Goal: Transaction & Acquisition: Purchase product/service

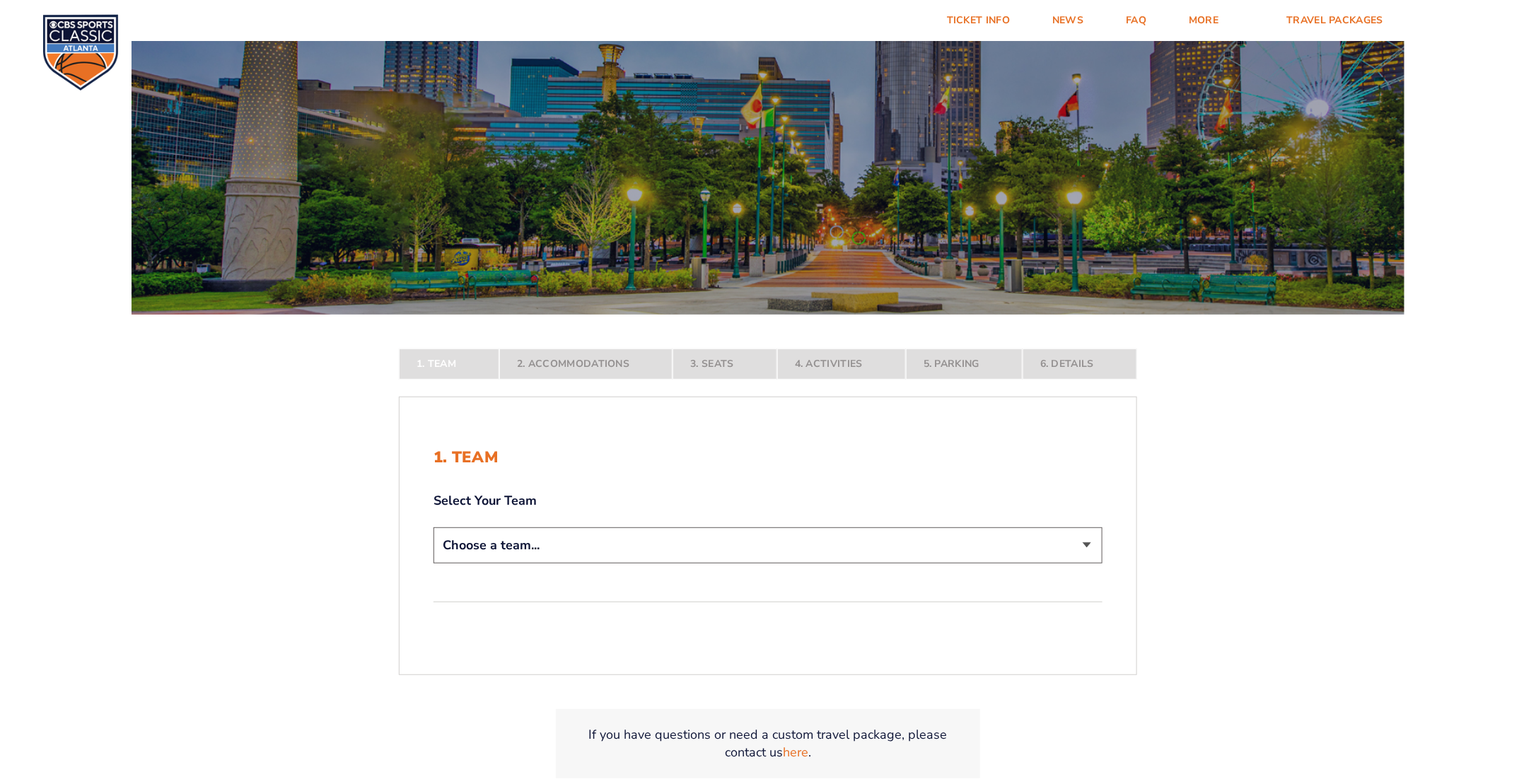
scroll to position [141, 0]
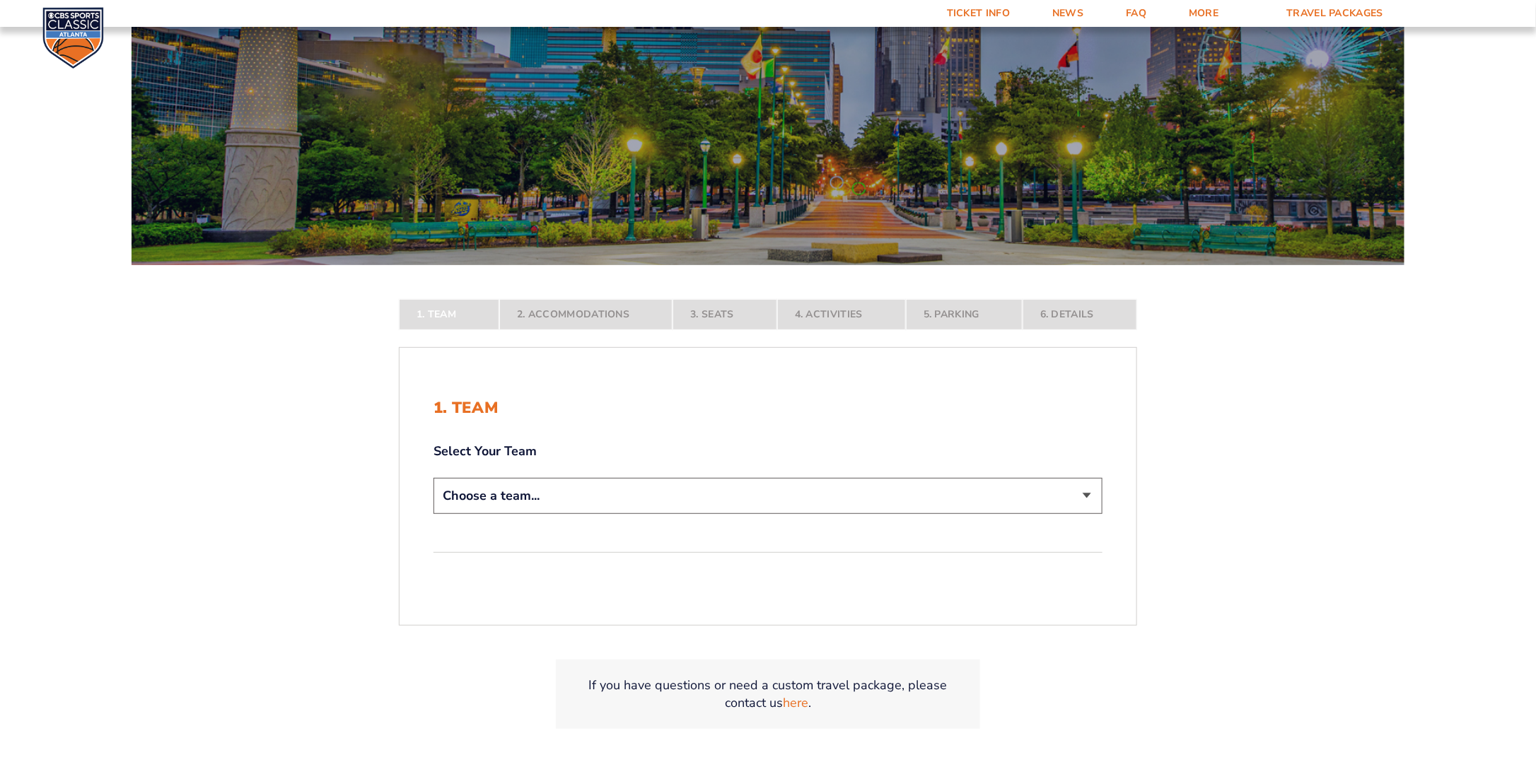
click at [1089, 489] on select "Choose a team... Kentucky Wildcats Ohio State Buckeyes North Carolina Tar Heels…" at bounding box center [768, 495] width 669 height 36
select select "12956"
click at [433, 513] on select "Choose a team... Kentucky Wildcats Ohio State Buckeyes North Carolina Tar Heels…" at bounding box center [768, 495] width 669 height 36
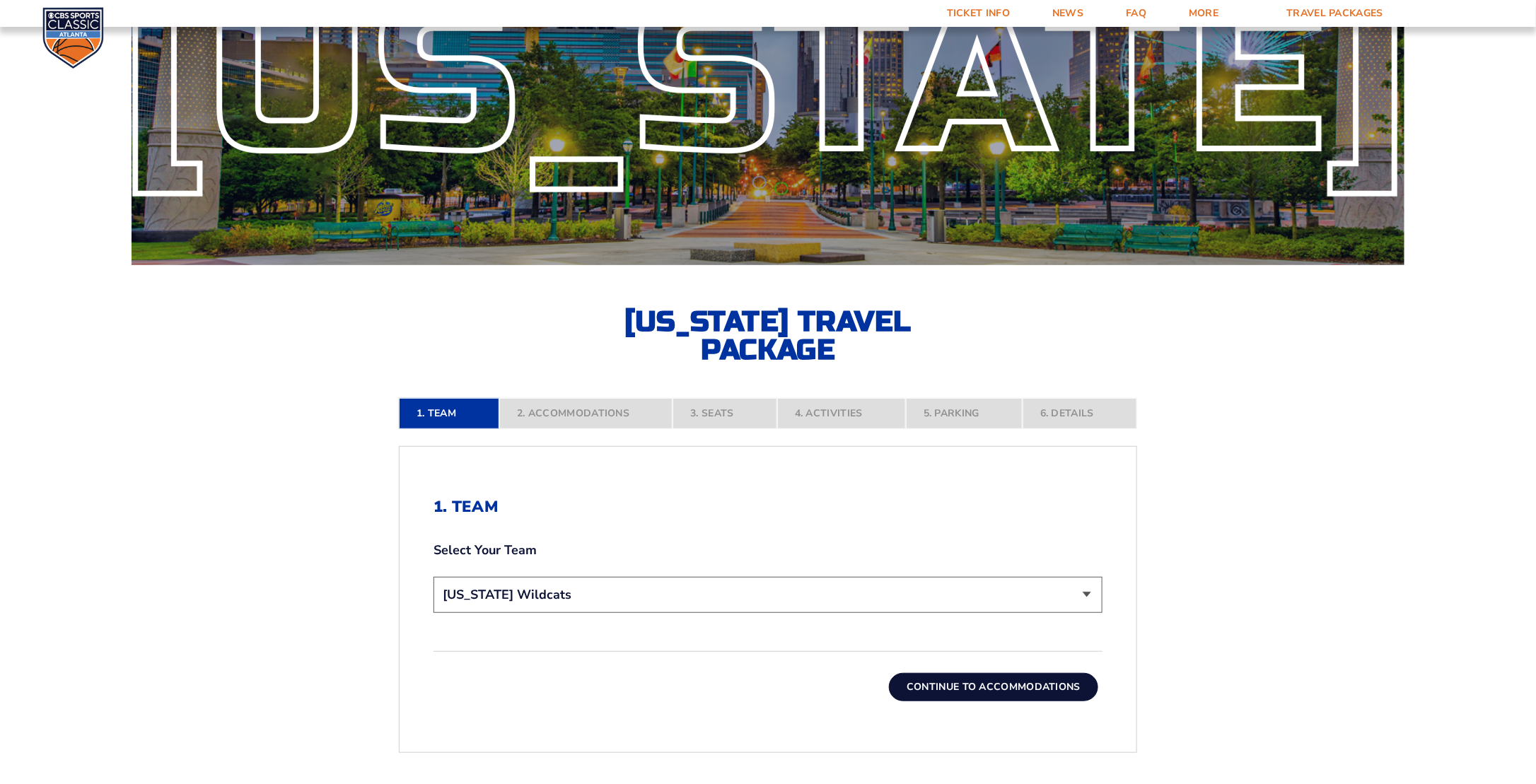
click at [304, 535] on form "Kentucky Kentucky Travel Package Ohio State Ohio State Travel Package North Car…" at bounding box center [768, 391] width 1536 height 1065
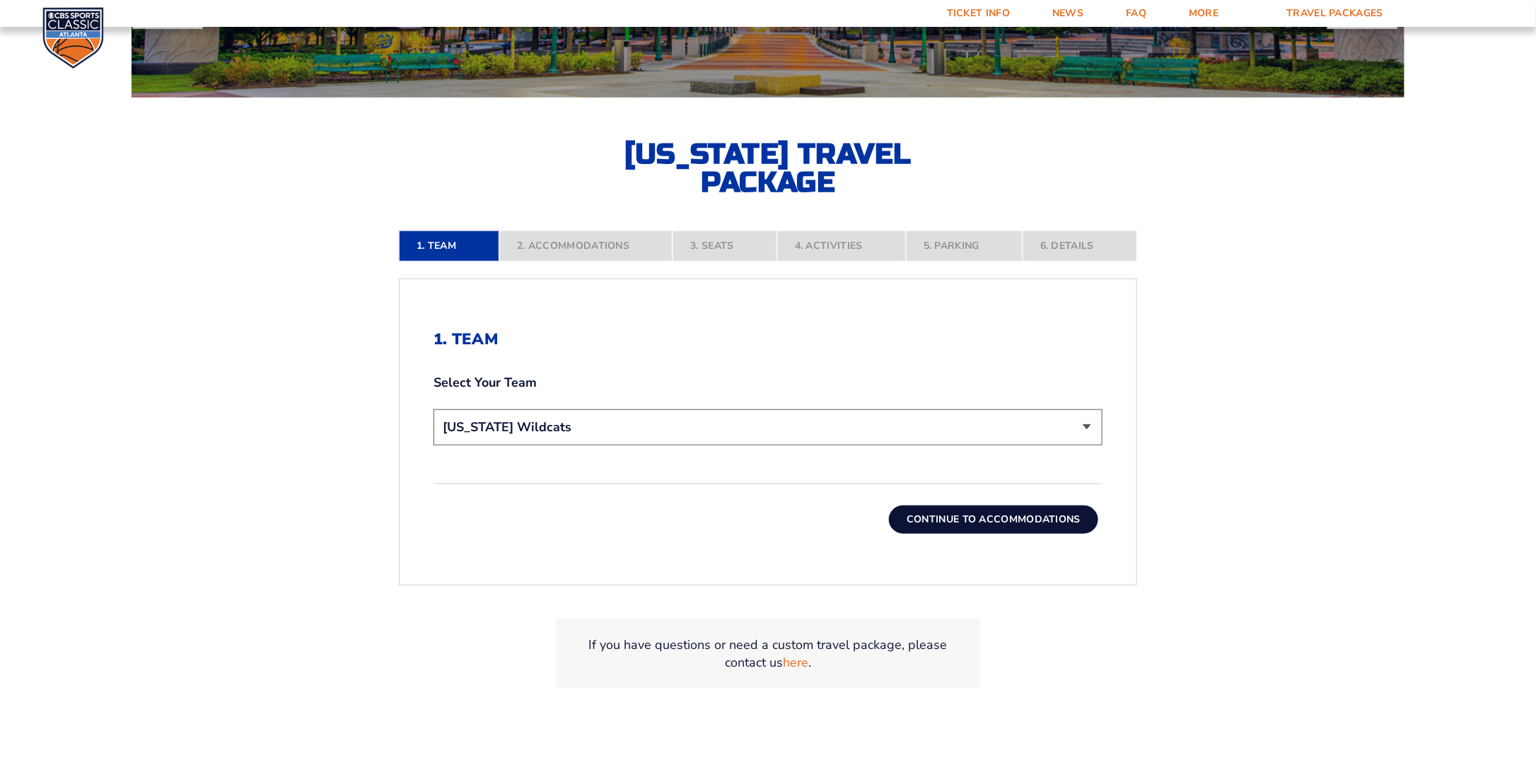
scroll to position [353, 0]
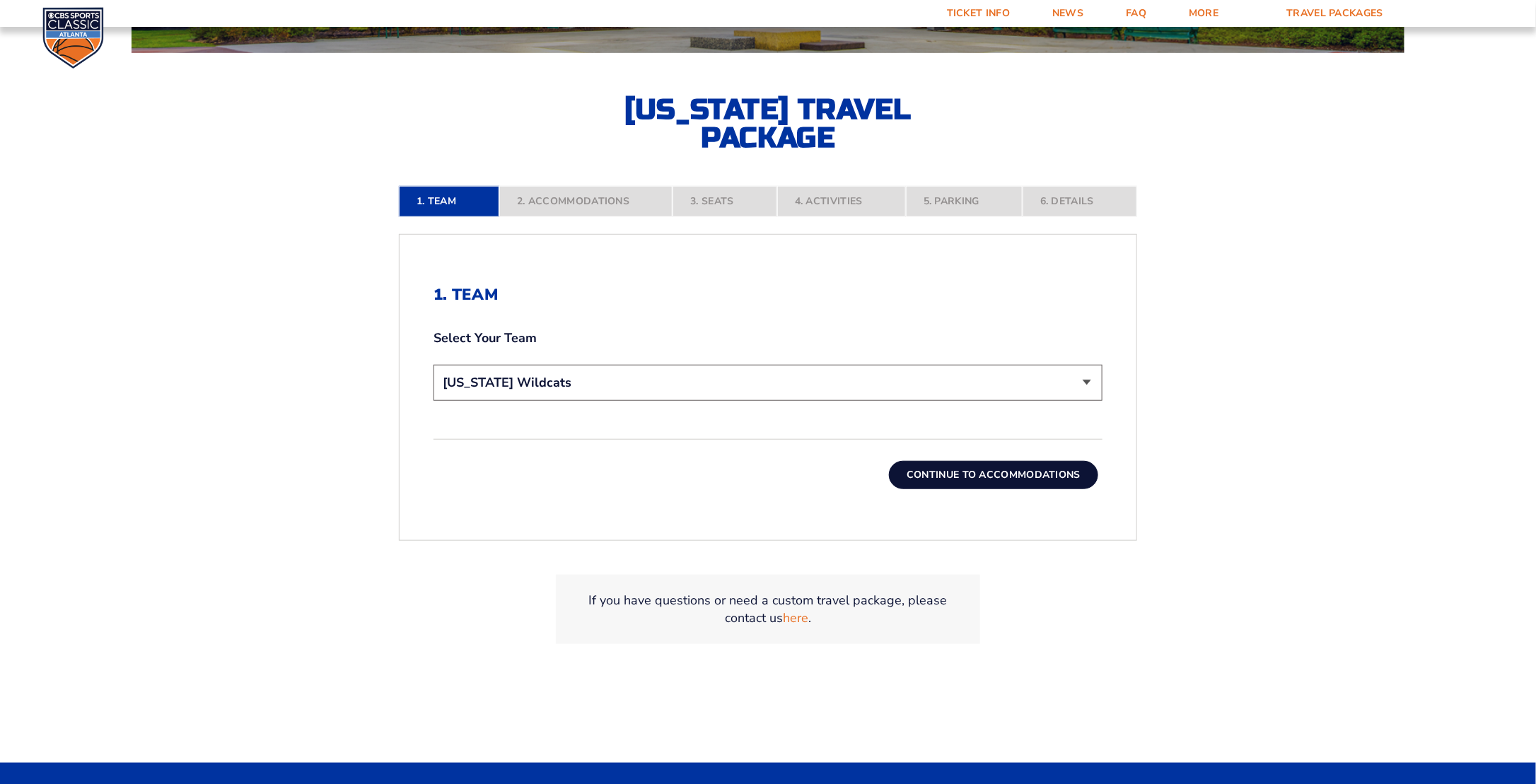
click at [1015, 468] on button "Continue To Accommodations" at bounding box center [993, 475] width 209 height 28
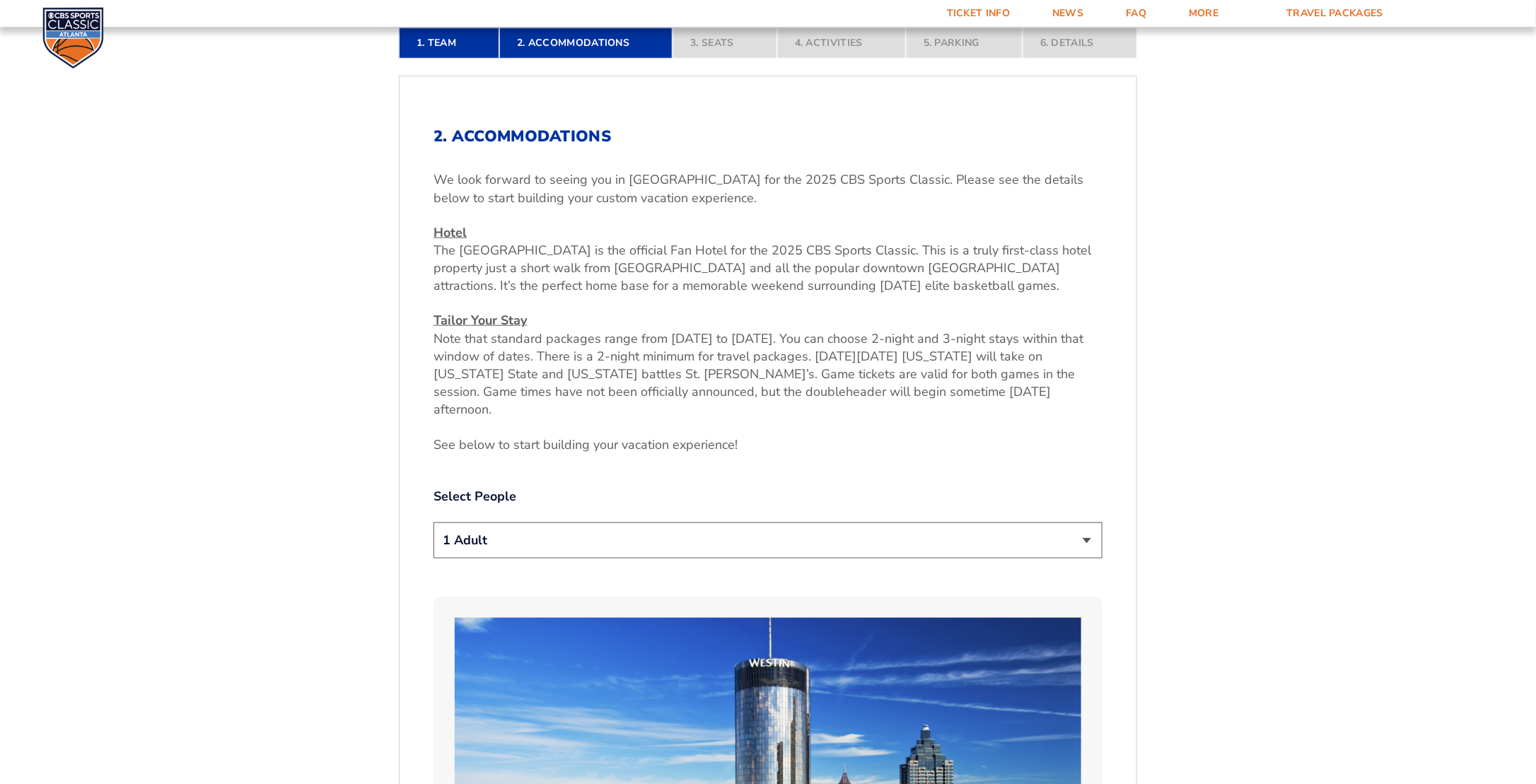
scroll to position [653, 0]
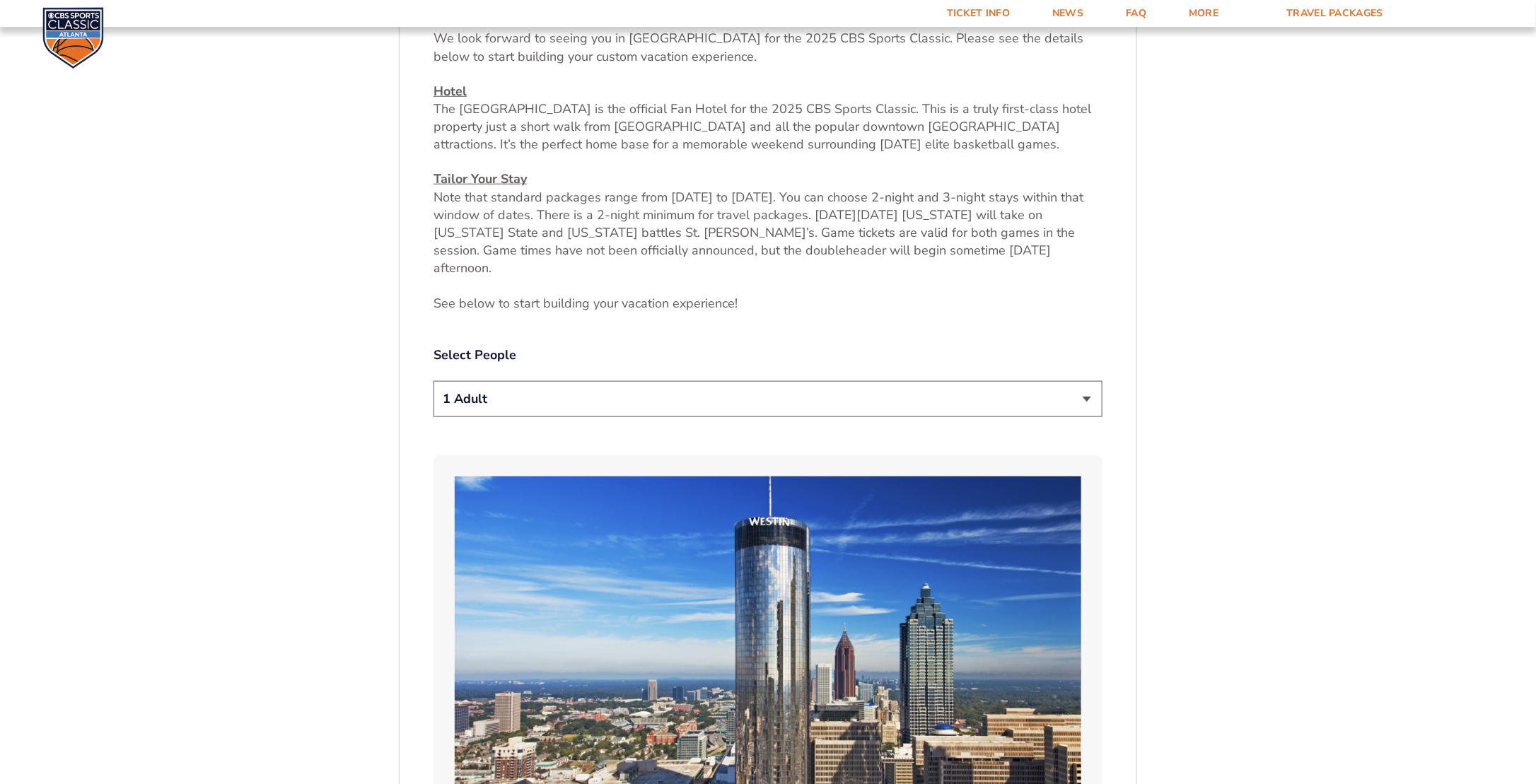
click at [1084, 381] on select "1 Adult 2 Adults 3 Adults 4 Adults 2 Adults + 1 Child 2 Adults + 2 Children 2 A…" at bounding box center [768, 398] width 669 height 36
select select "2 Adults"
click at [433, 381] on select "1 Adult 2 Adults 3 Adults 4 Adults 2 Adults + 1 Child 2 Adults + 2 Children 2 A…" at bounding box center [768, 398] width 669 height 36
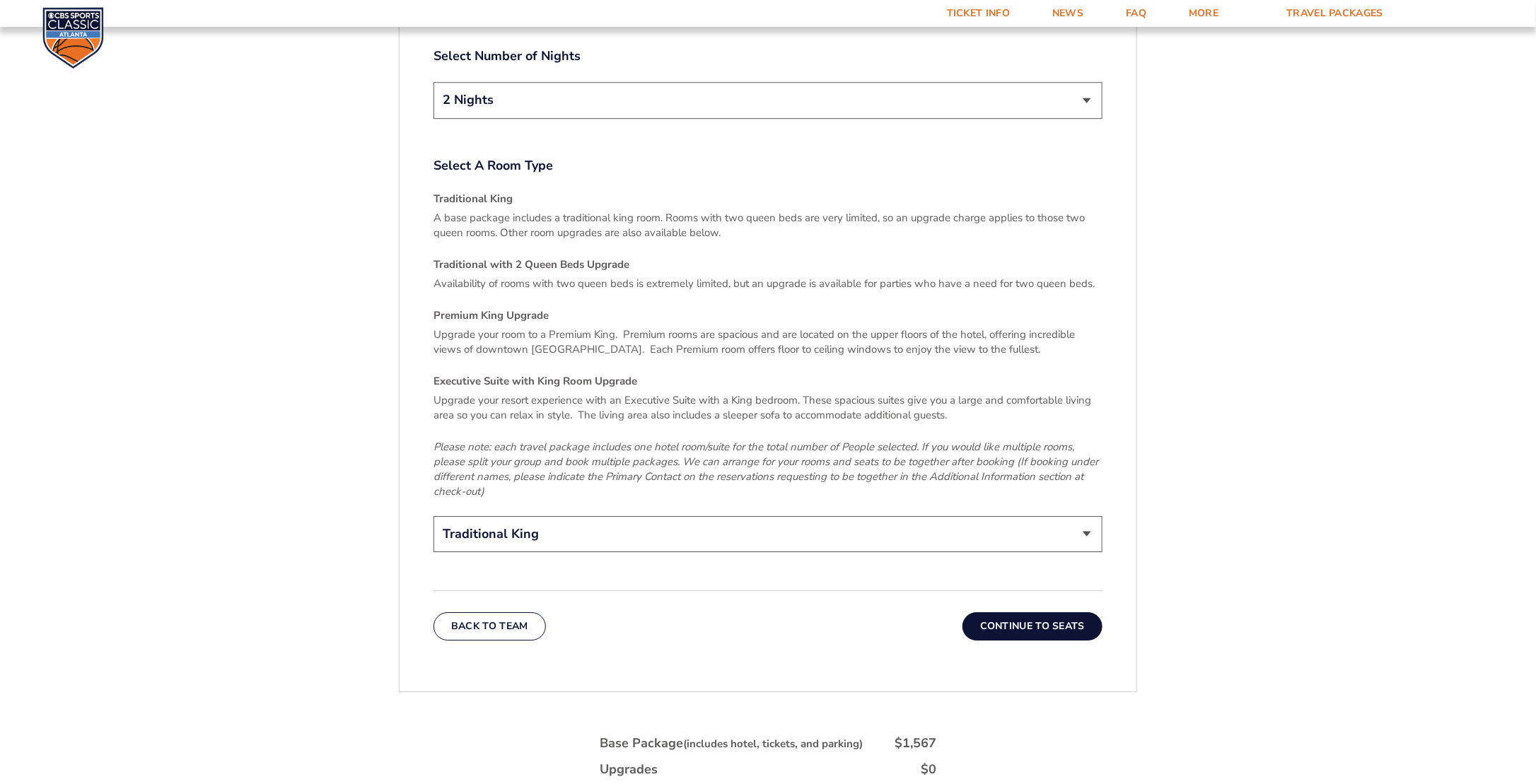
scroll to position [2066, 0]
click at [1014, 612] on button "Continue To Seats" at bounding box center [1033, 626] width 140 height 28
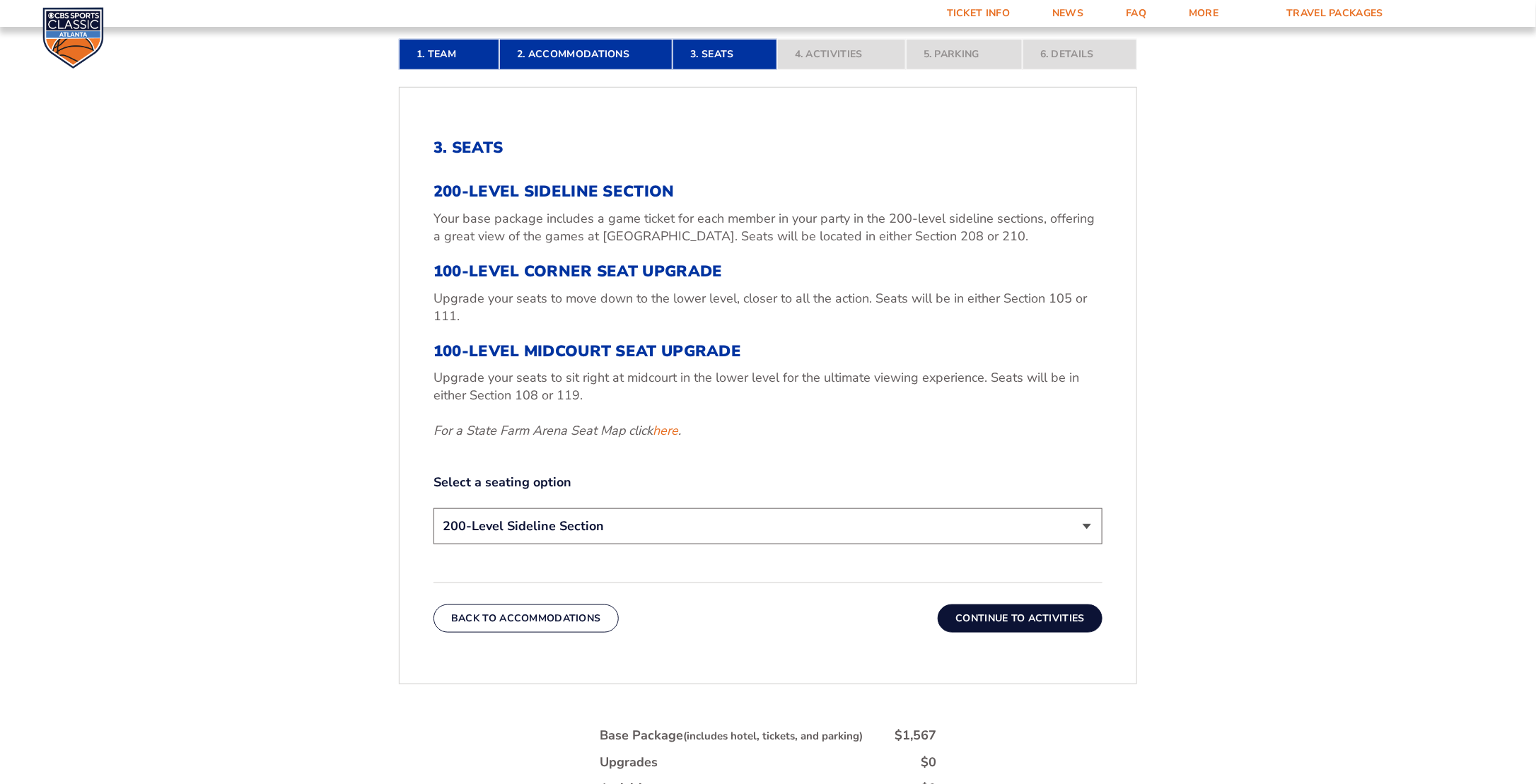
scroll to position [512, 0]
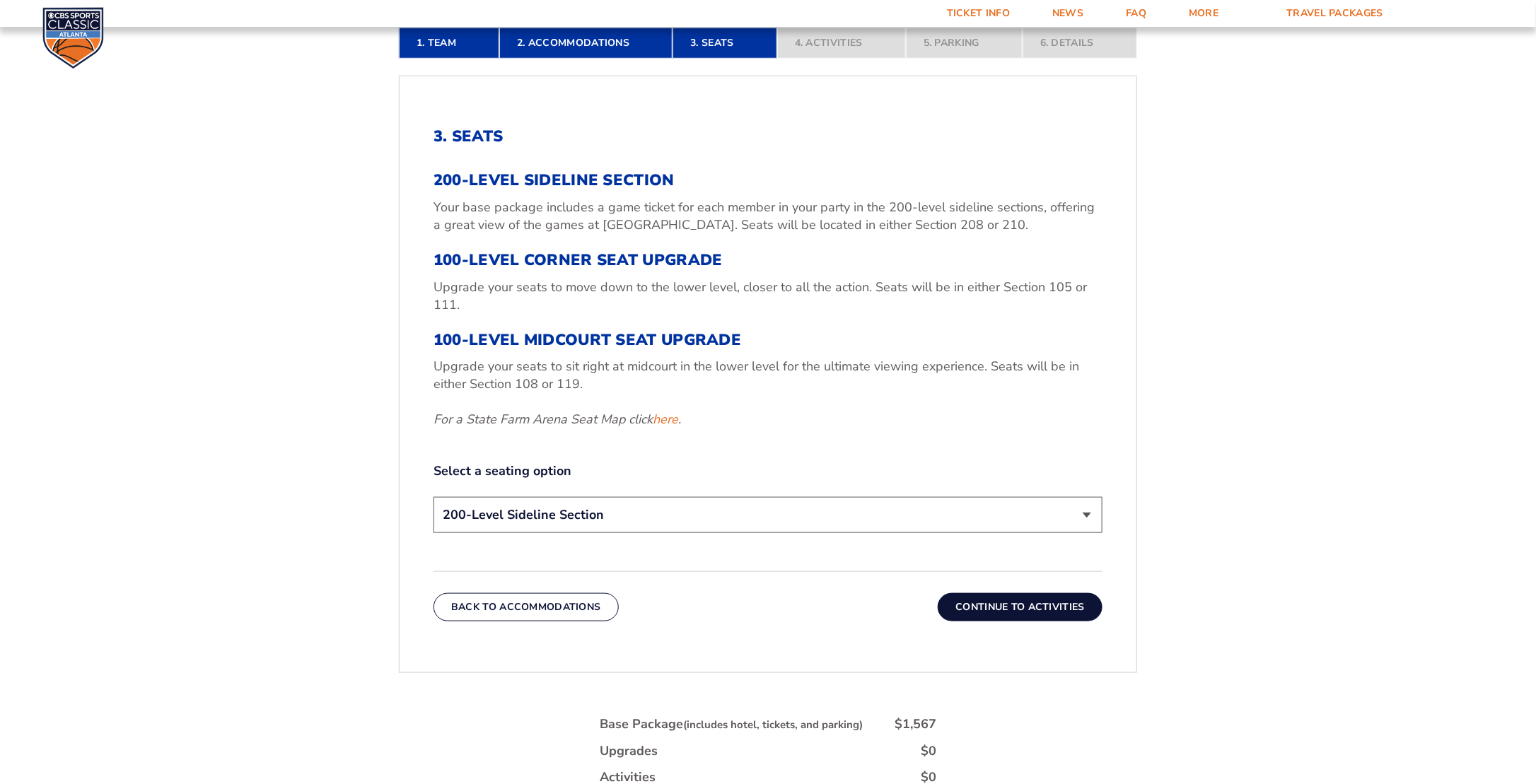
click at [1084, 512] on select "200-Level Sideline Section 100-Level Corner Seat Upgrade (+$120 per person) 100…" at bounding box center [768, 514] width 669 height 36
select select "100-Level Midcourt Seat Upgrade"
click at [433, 497] on select "200-Level Sideline Section 100-Level Corner Seat Upgrade (+$120 per person) 100…" at bounding box center [768, 514] width 669 height 36
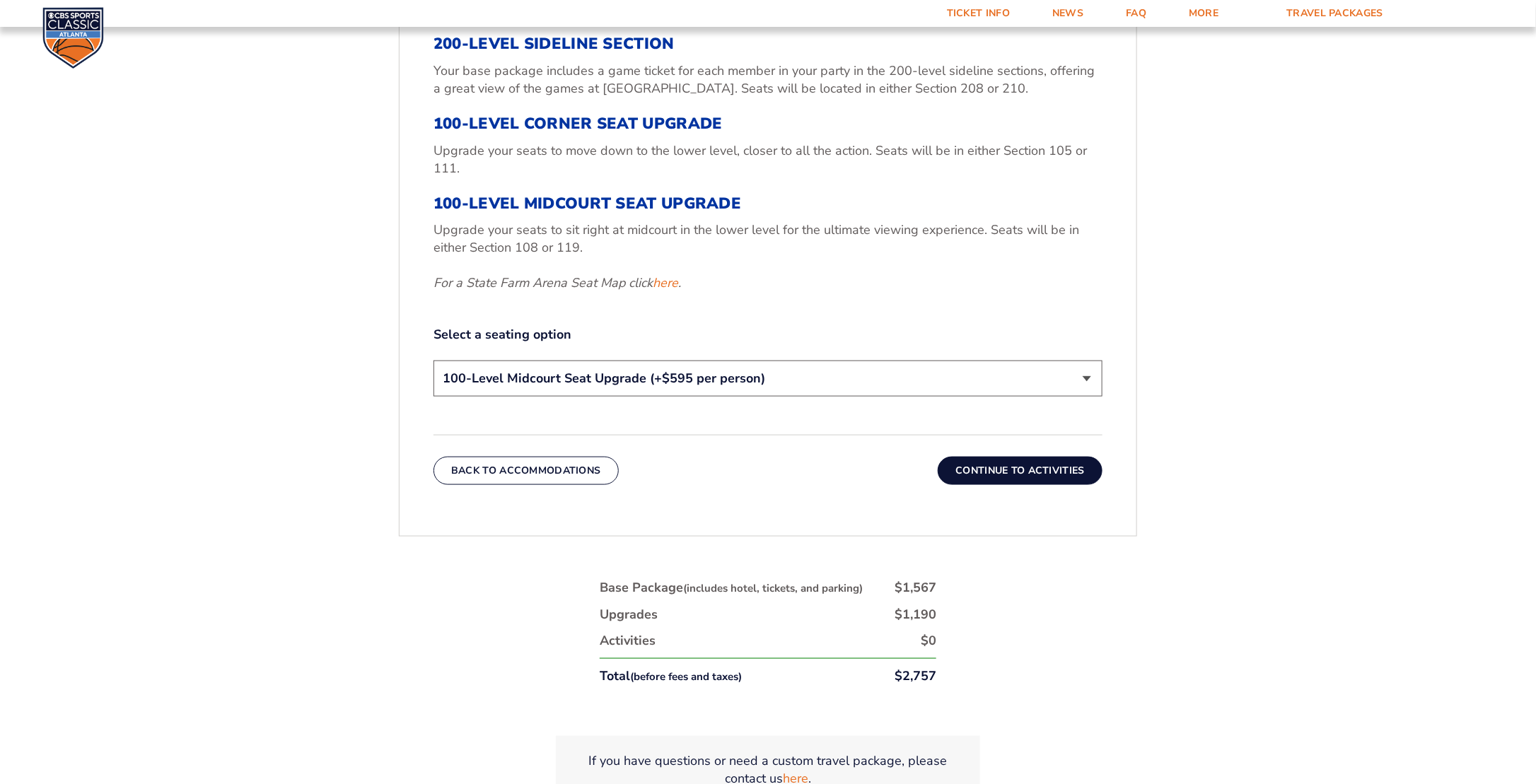
scroll to position [653, 0]
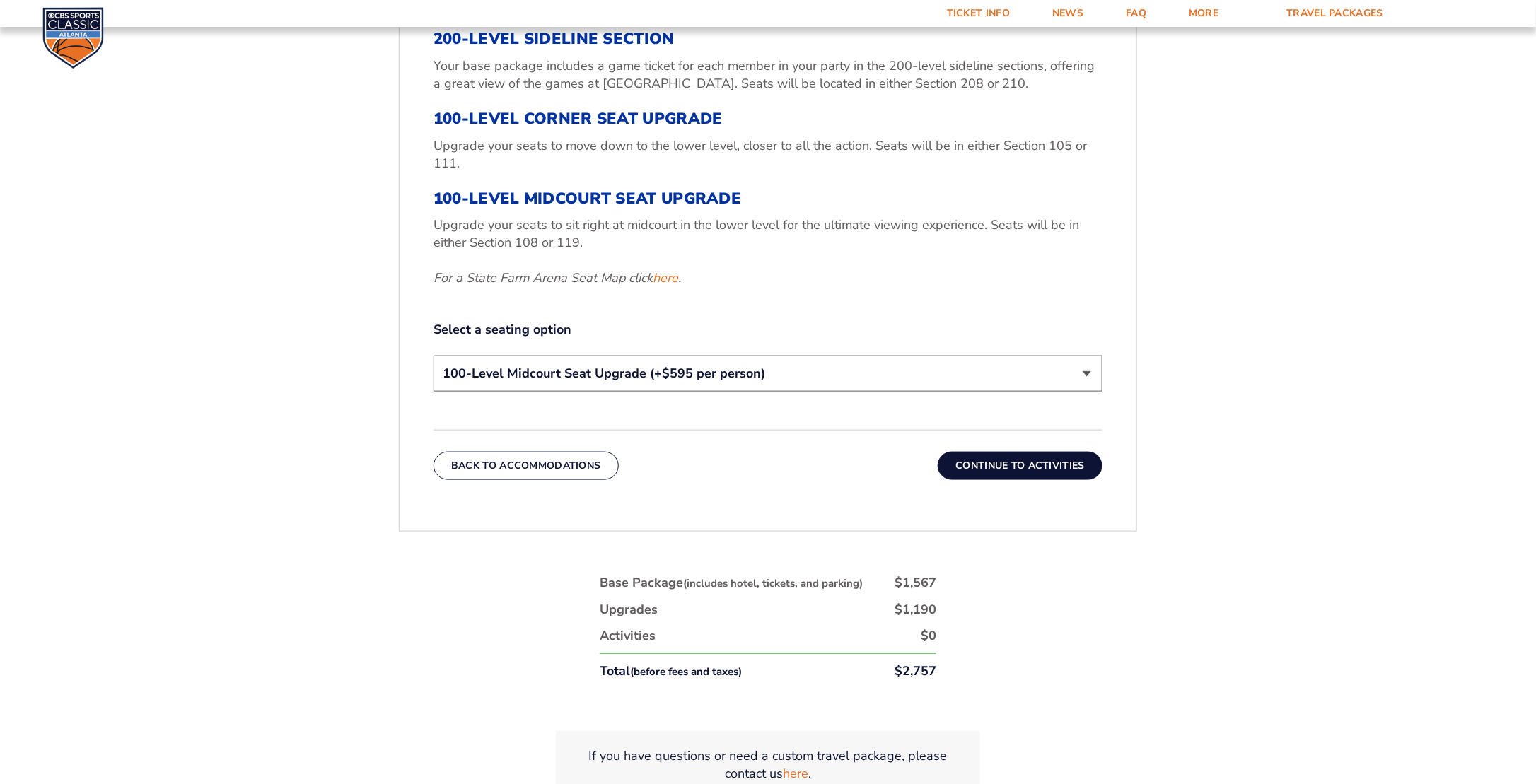
click at [1096, 637] on div "1. Team 2. Accommodations 3. Seats 4. Activities 5. Parking 6. Details 1. Team …" at bounding box center [768, 360] width 806 height 1016
click at [1059, 458] on button "Continue To Activities" at bounding box center [1020, 465] width 165 height 28
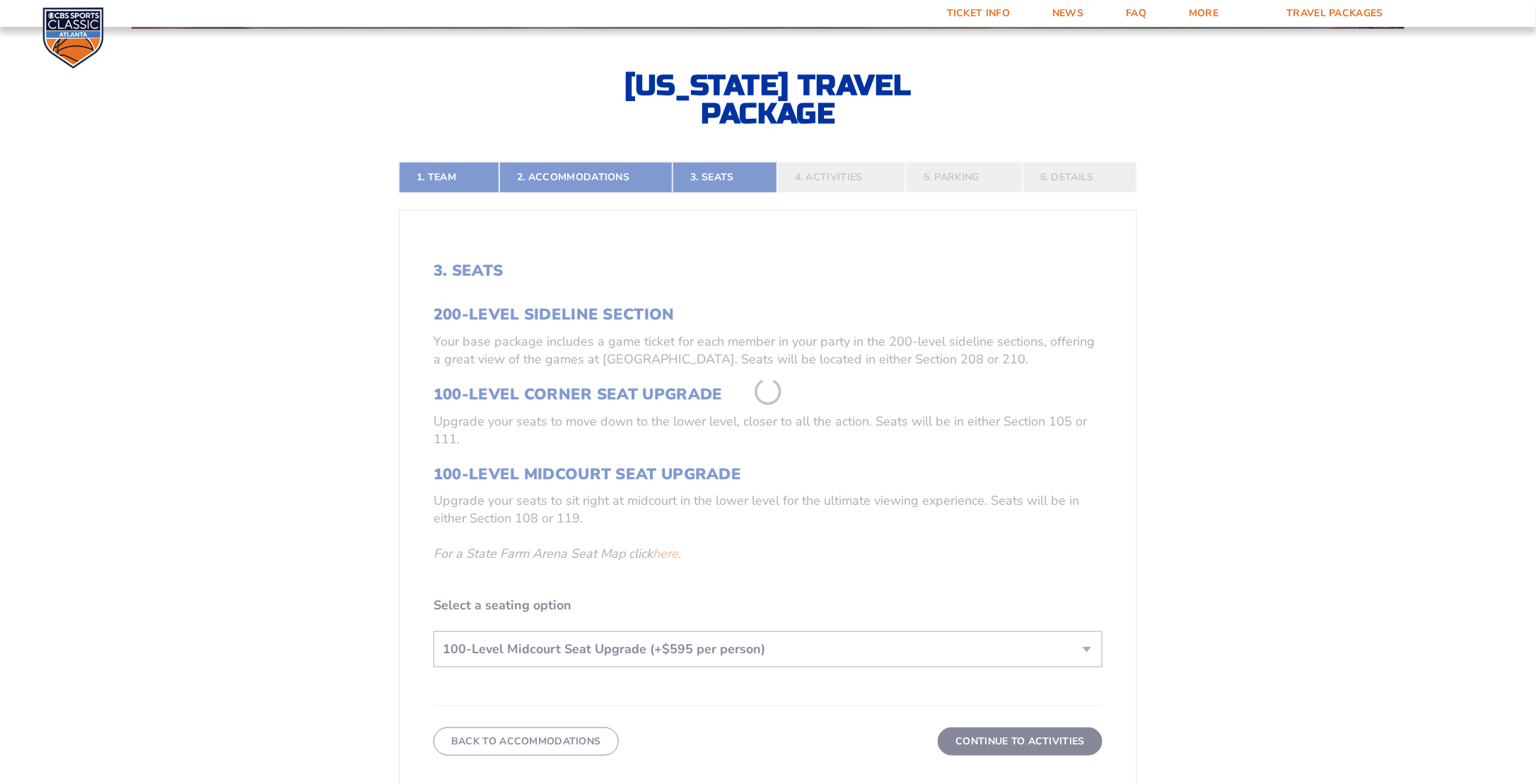
scroll to position [370, 0]
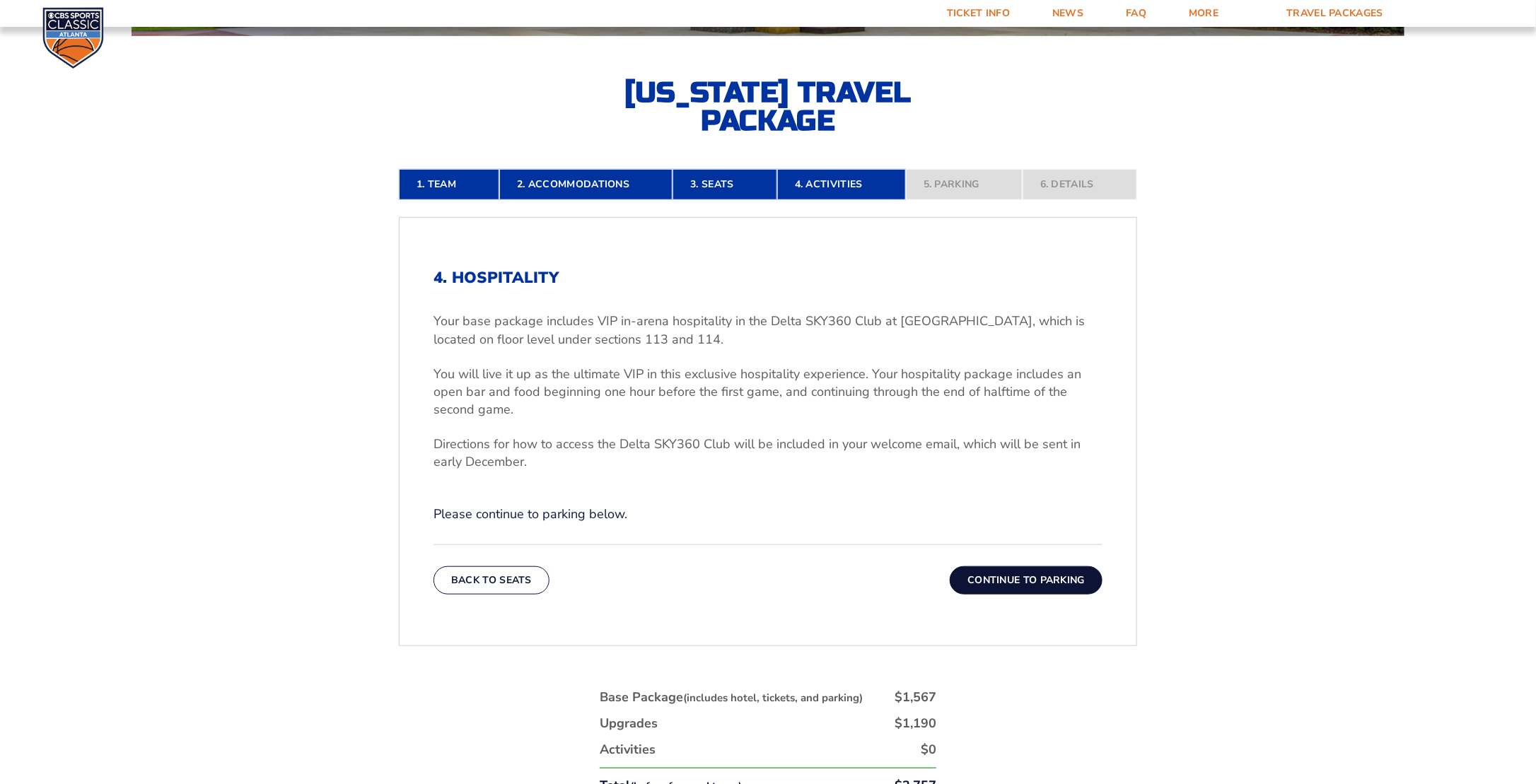
click at [1006, 578] on button "Continue To Parking" at bounding box center [1025, 580] width 153 height 28
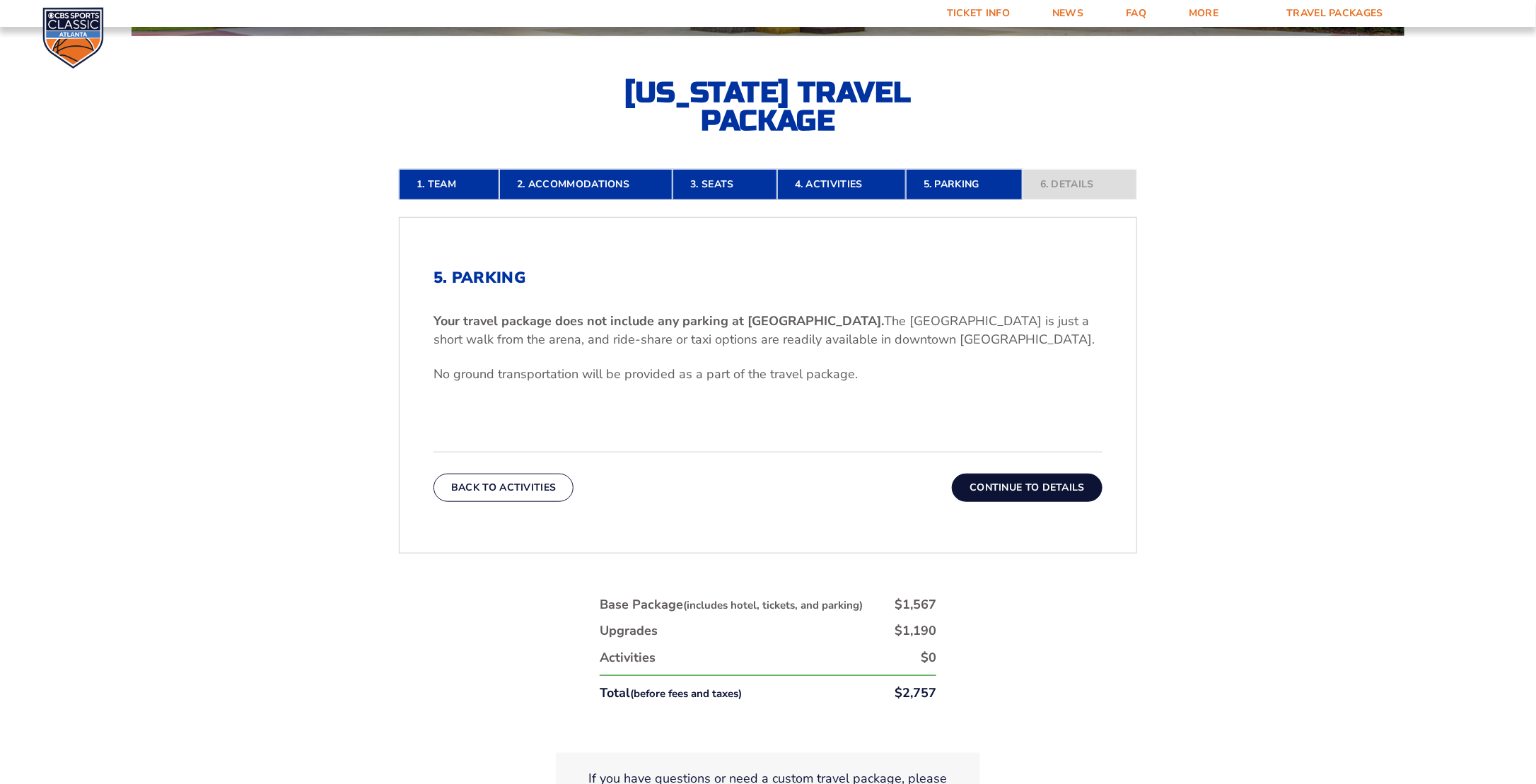
click at [1020, 481] on button "Continue To Details" at bounding box center [1027, 487] width 150 height 28
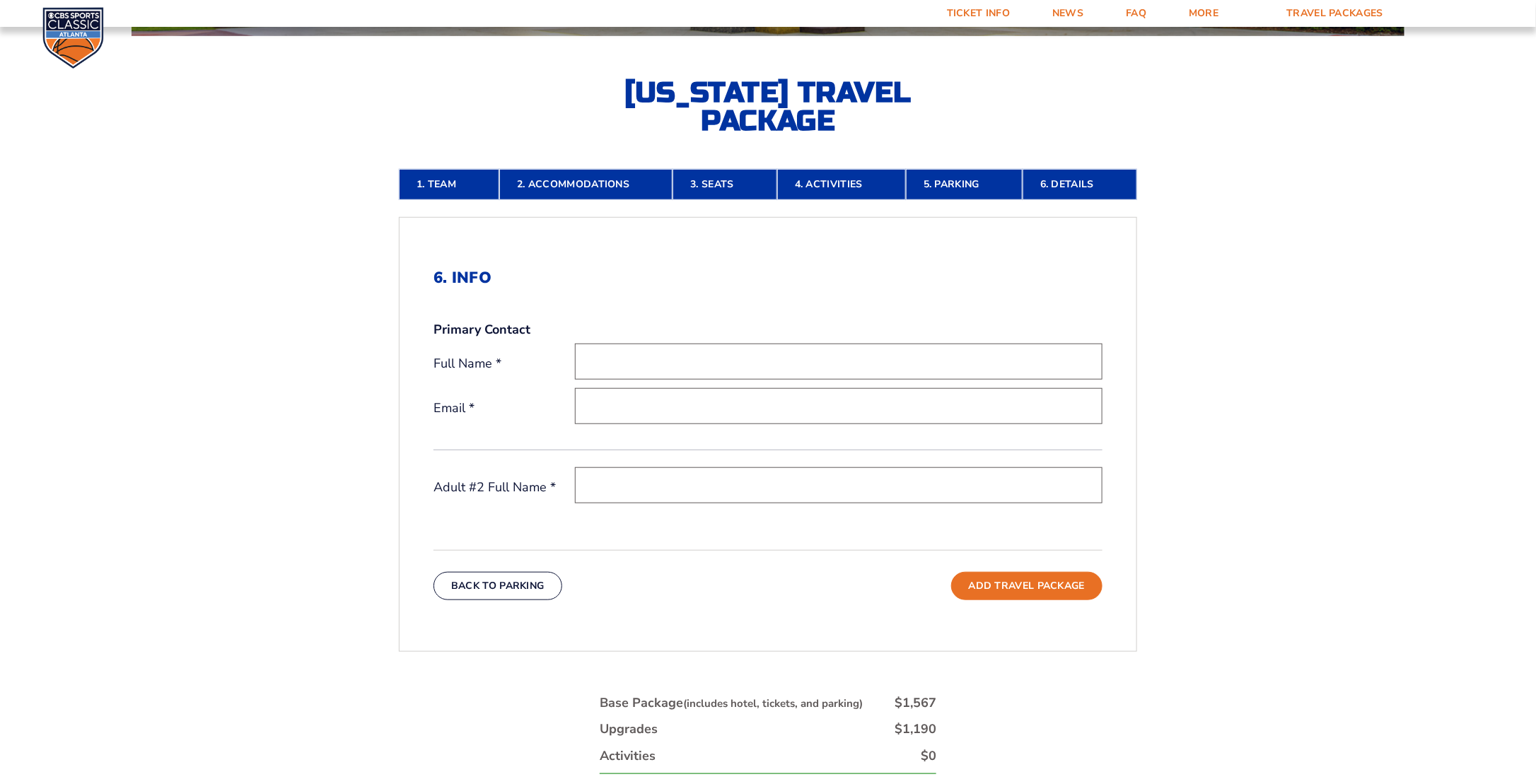
click at [759, 369] on input "text" at bounding box center [838, 361] width 528 height 36
type input "Jason T Bowman"
type input "[EMAIL_ADDRESS][DOMAIN_NAME]"
type input "[PERSON_NAME]"
click at [625, 356] on input "Jason T Bowman" at bounding box center [838, 361] width 528 height 36
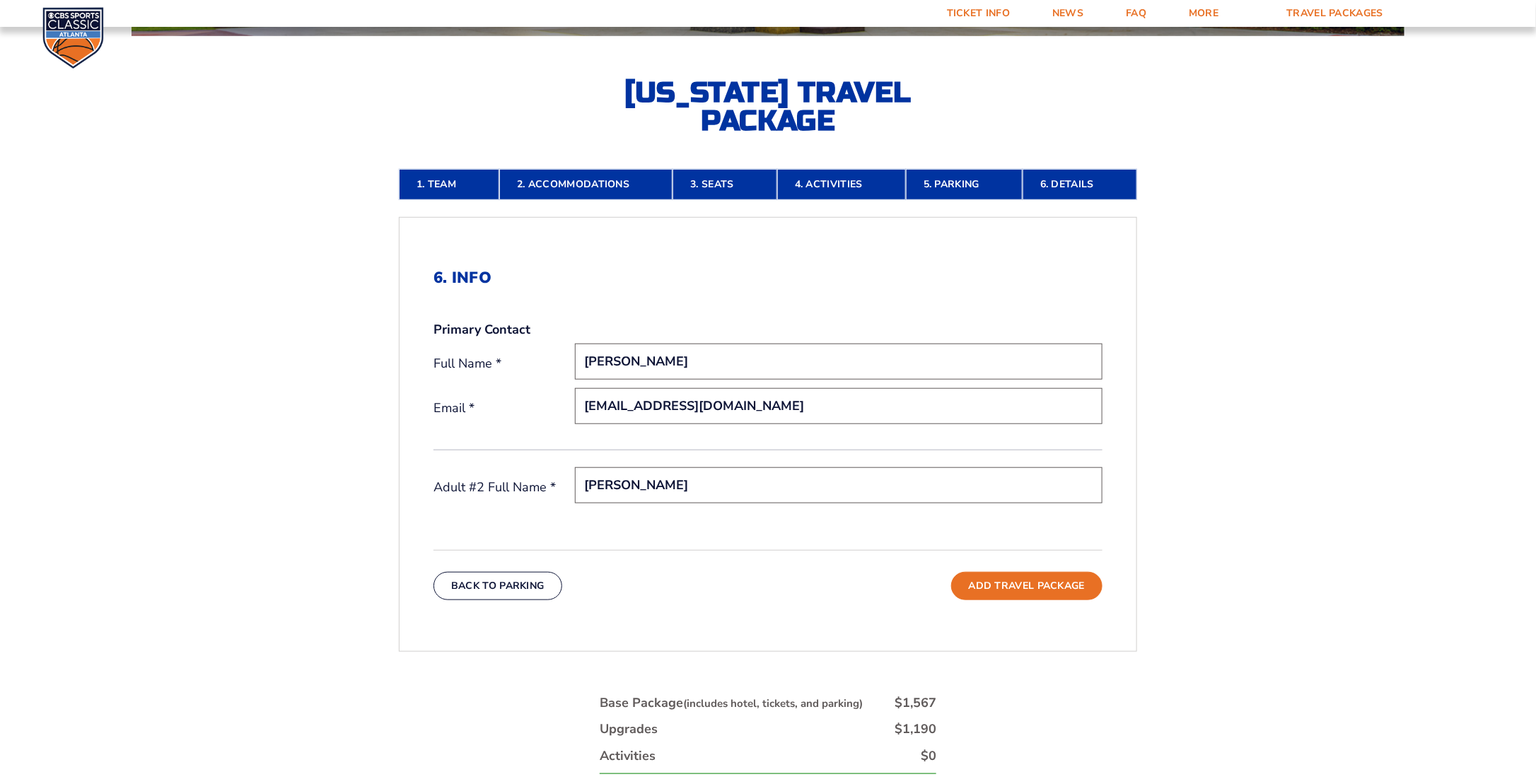
type input "Jason Bowman"
click at [767, 551] on div "Back To Parking Add Travel Package" at bounding box center [768, 575] width 669 height 50
click at [1012, 585] on button "Add Travel Package" at bounding box center [1026, 586] width 151 height 28
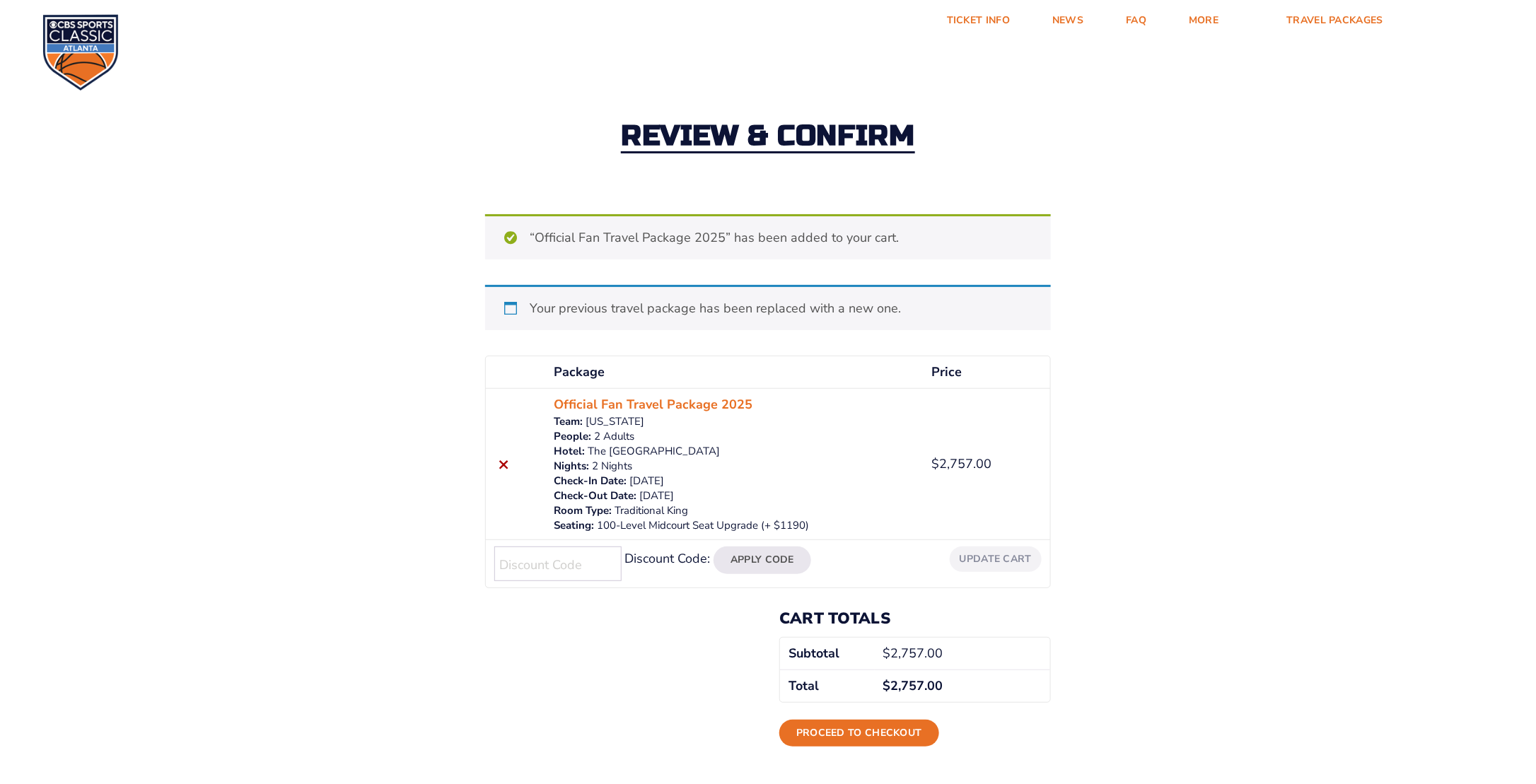
click at [1123, 575] on div "Review & Confirm “Official Fan Travel Package 2025” has been added to your cart…" at bounding box center [768, 414] width 1536 height 708
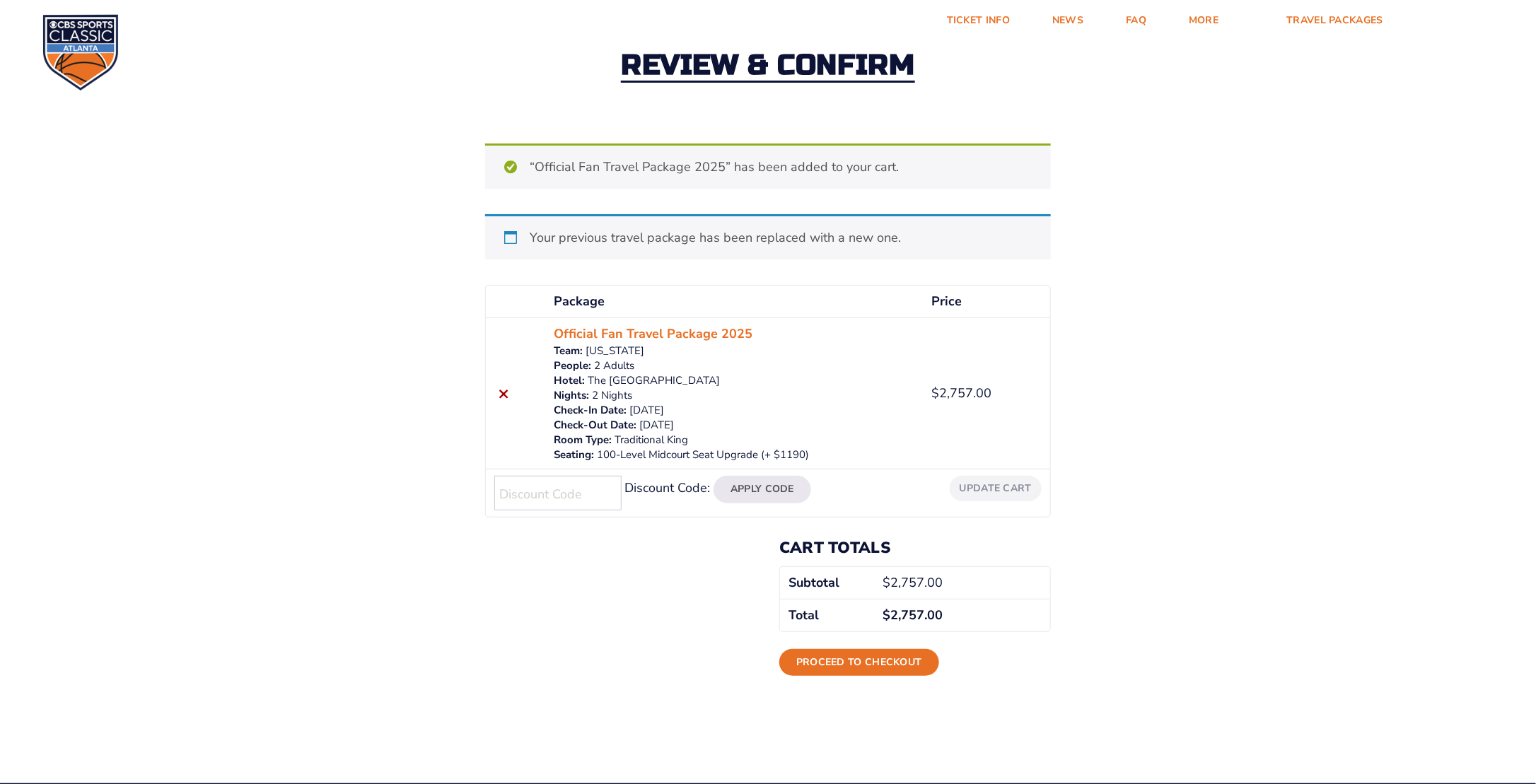
scroll to position [141, 0]
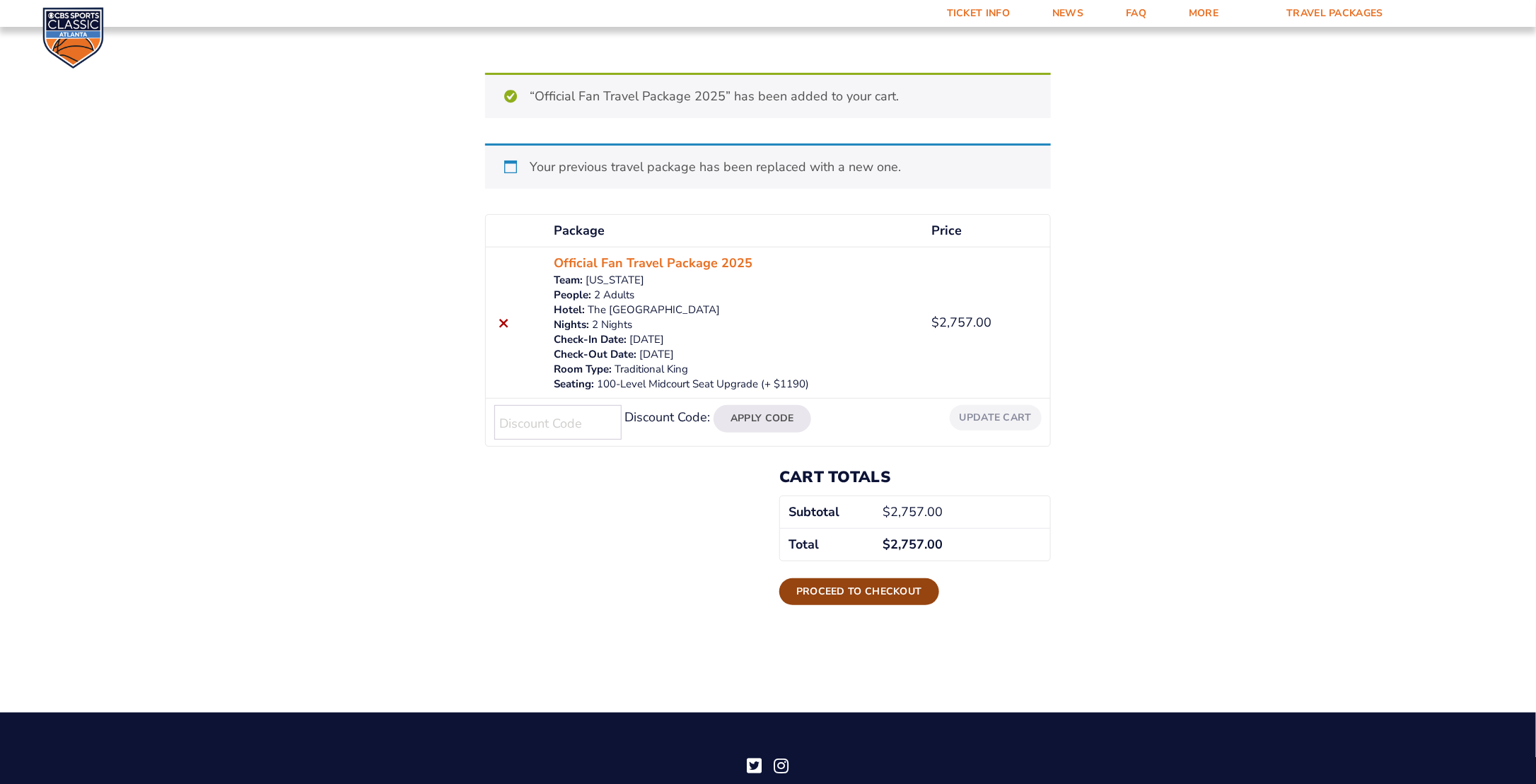
click at [844, 591] on link "Proceed to checkout" at bounding box center [859, 591] width 160 height 27
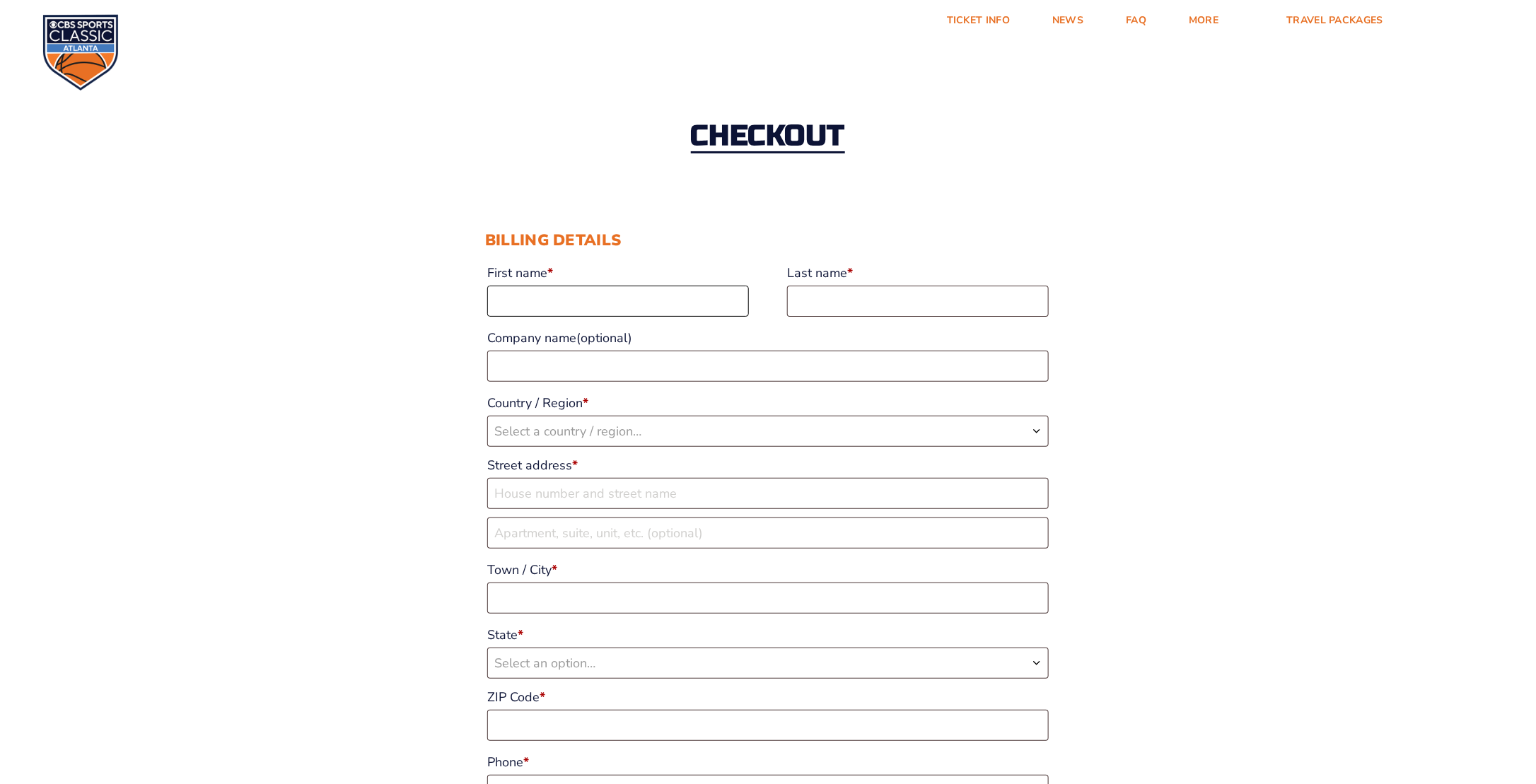
click at [678, 293] on input "First name *" at bounding box center [618, 300] width 262 height 31
type input "Jason"
type input "Bowman"
type input "general concepts and services"
select select "US"
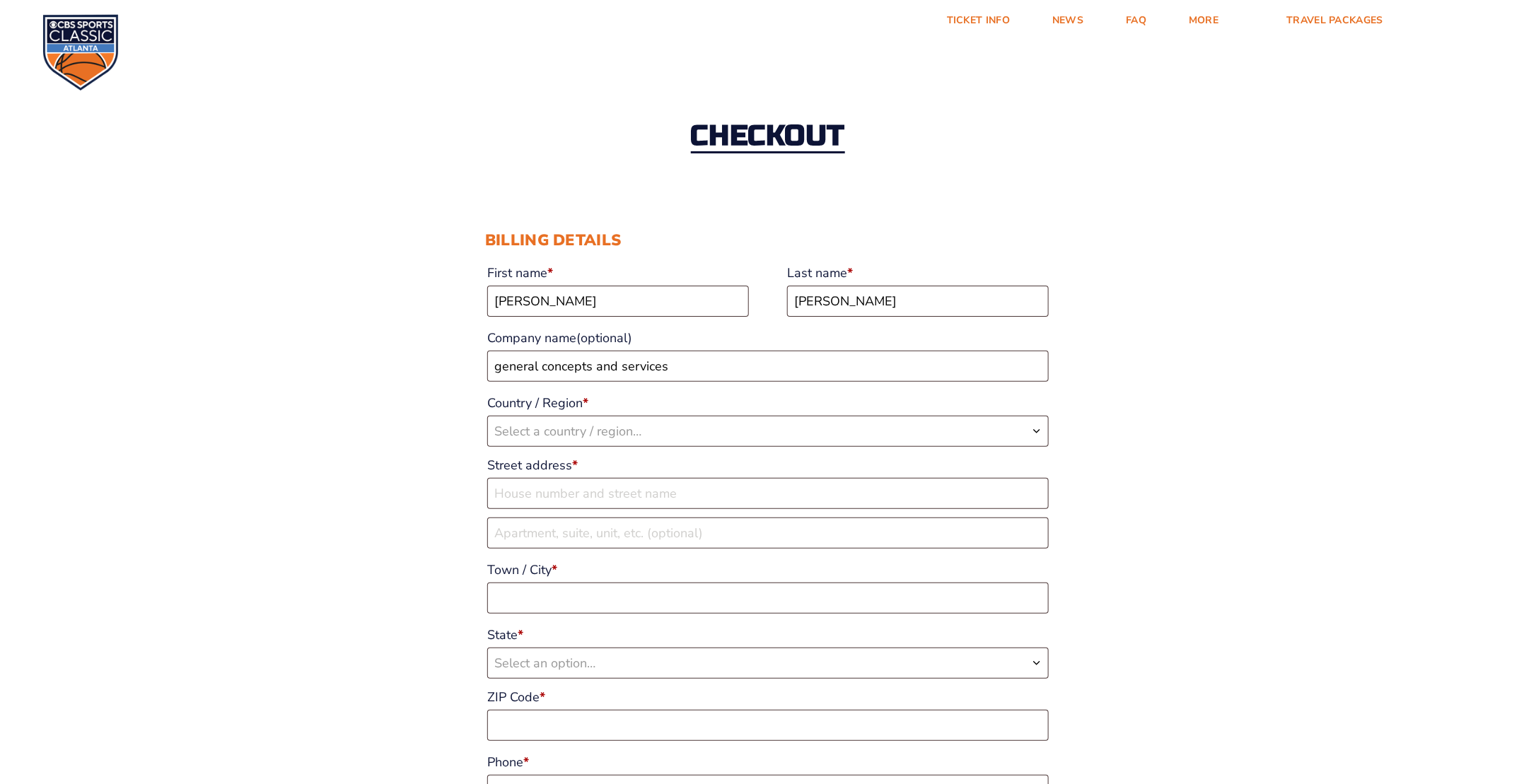
type input "[STREET_ADDRESS]"
type input "Eagle River"
type input "99577"
type input "19077273768"
type input "[EMAIL_ADDRESS][DOMAIN_NAME]"
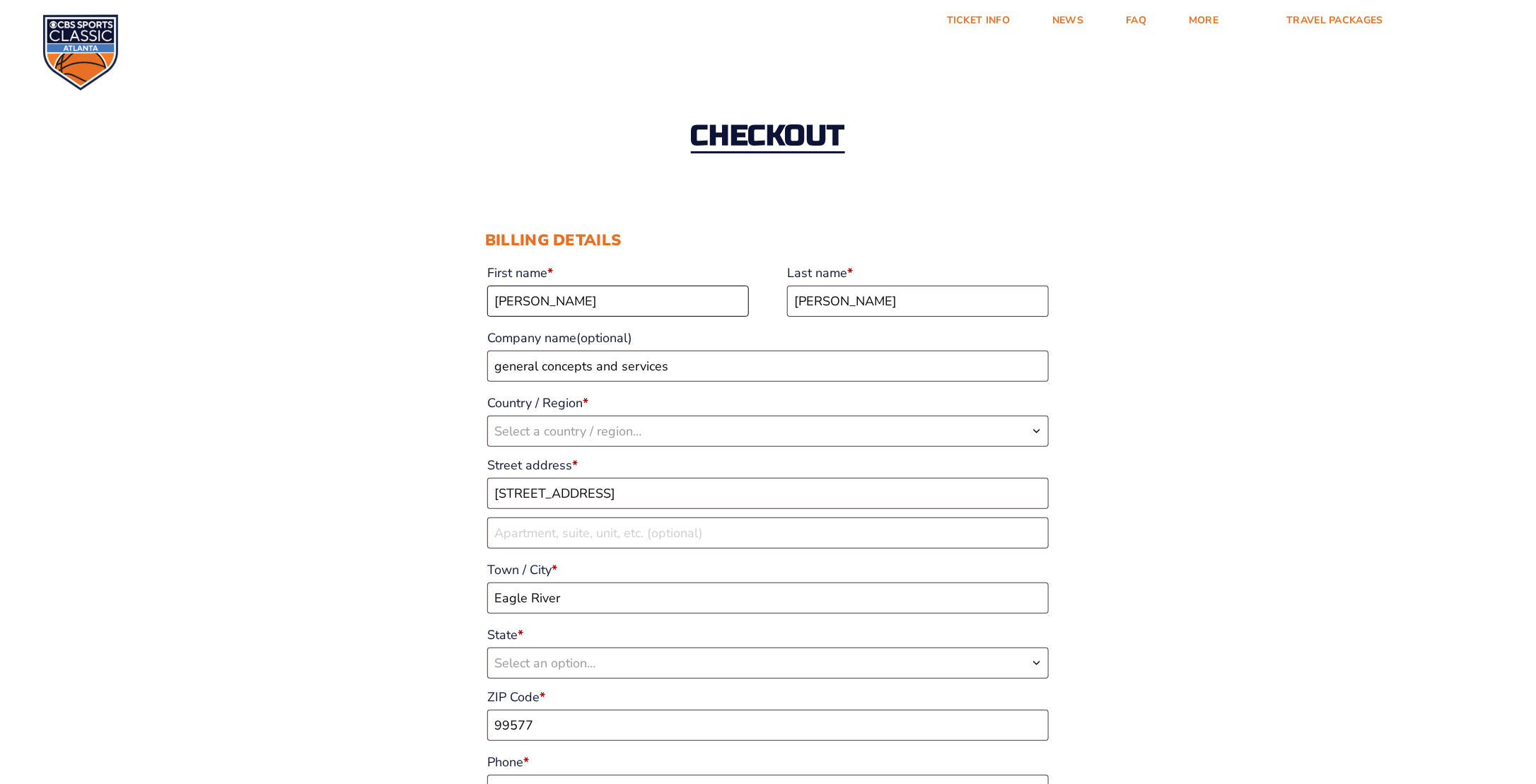
select select "US"
select select "AK"
drag, startPoint x: 679, startPoint y: 368, endPoint x: 452, endPoint y: 377, distance: 227.2
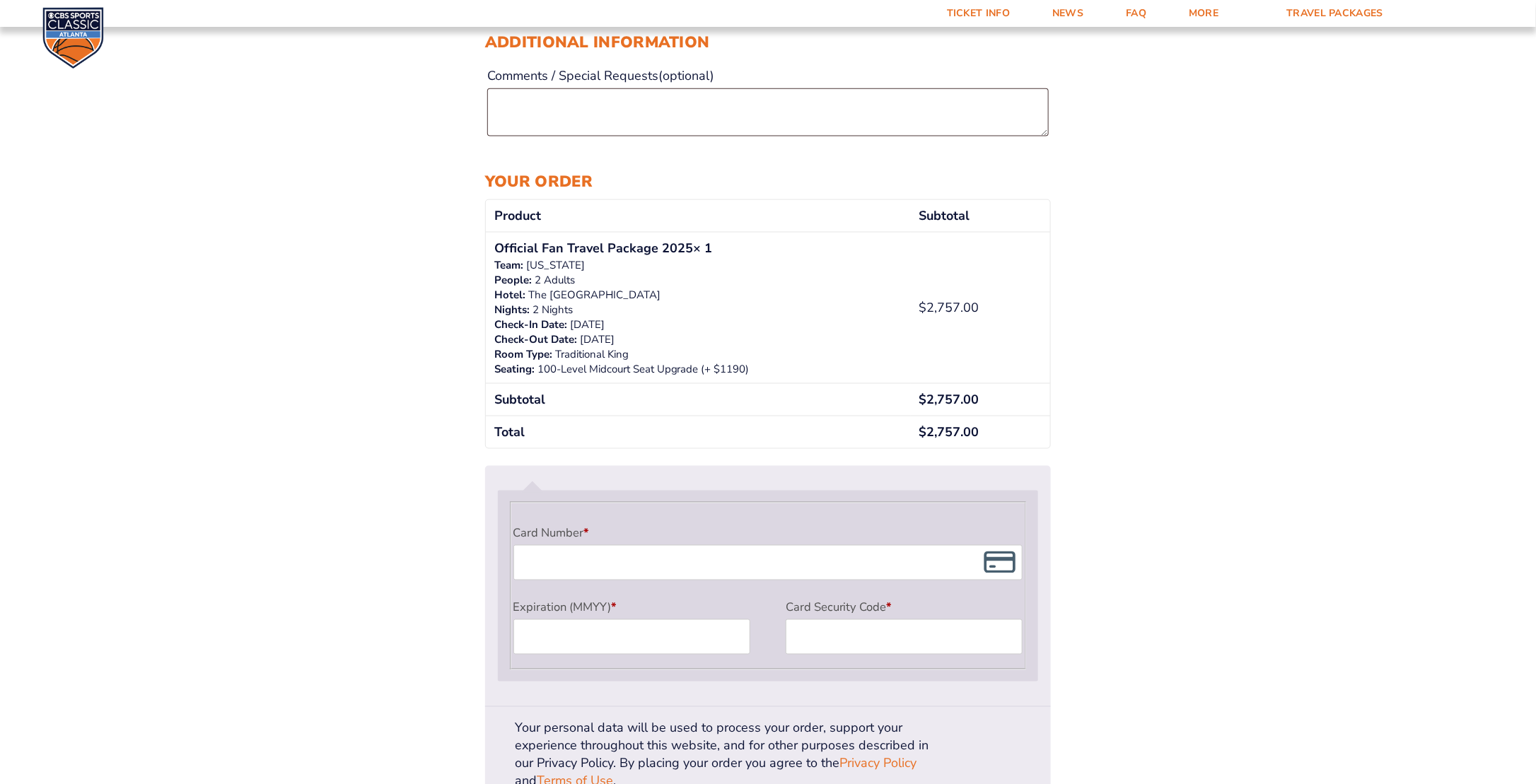
scroll to position [919, 0]
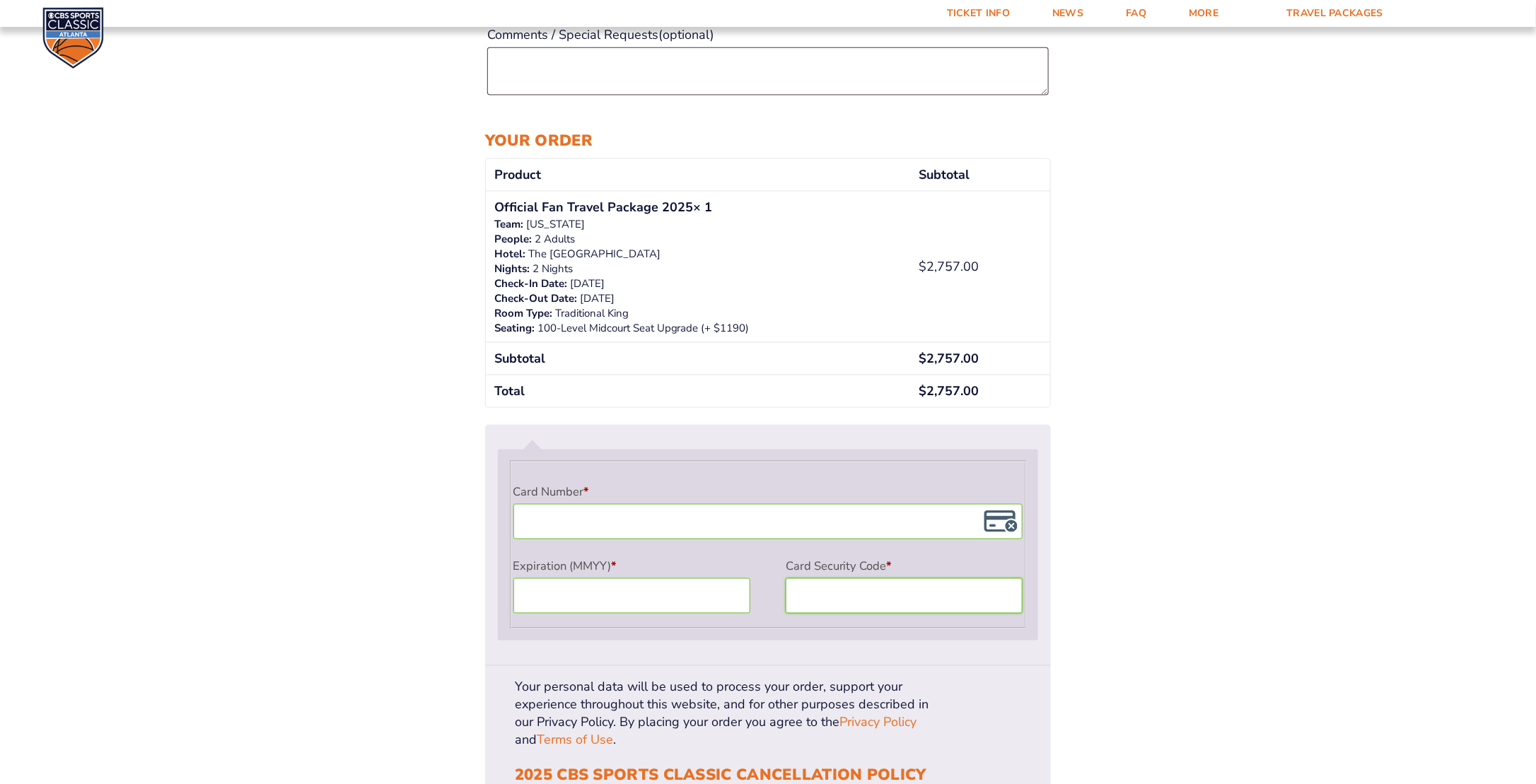
click at [1157, 627] on div "Checkout Discount Code: Apply Code Billing details First name * Jason Last name…" at bounding box center [768, 67] width 1536 height 1850
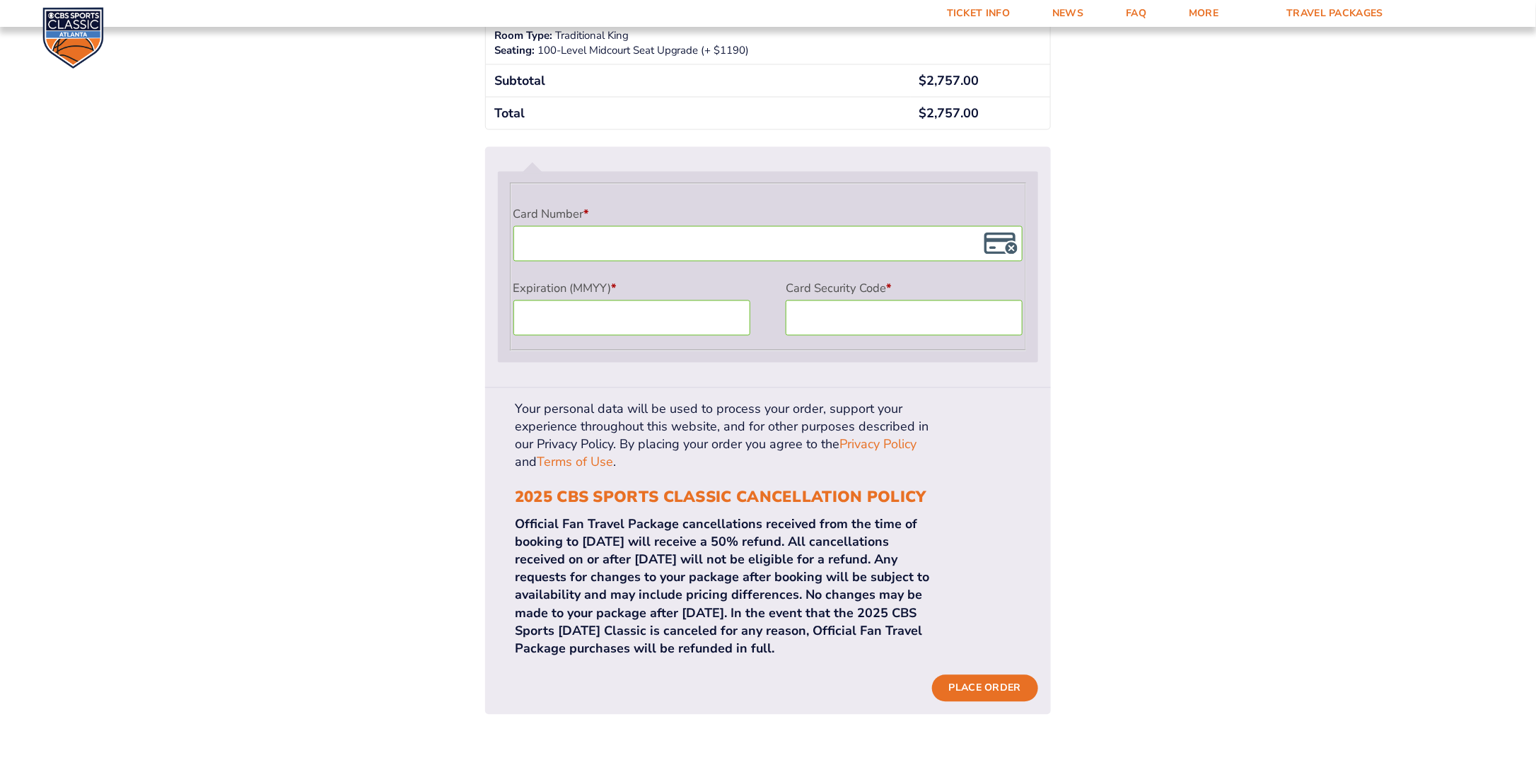
scroll to position [1272, 0]
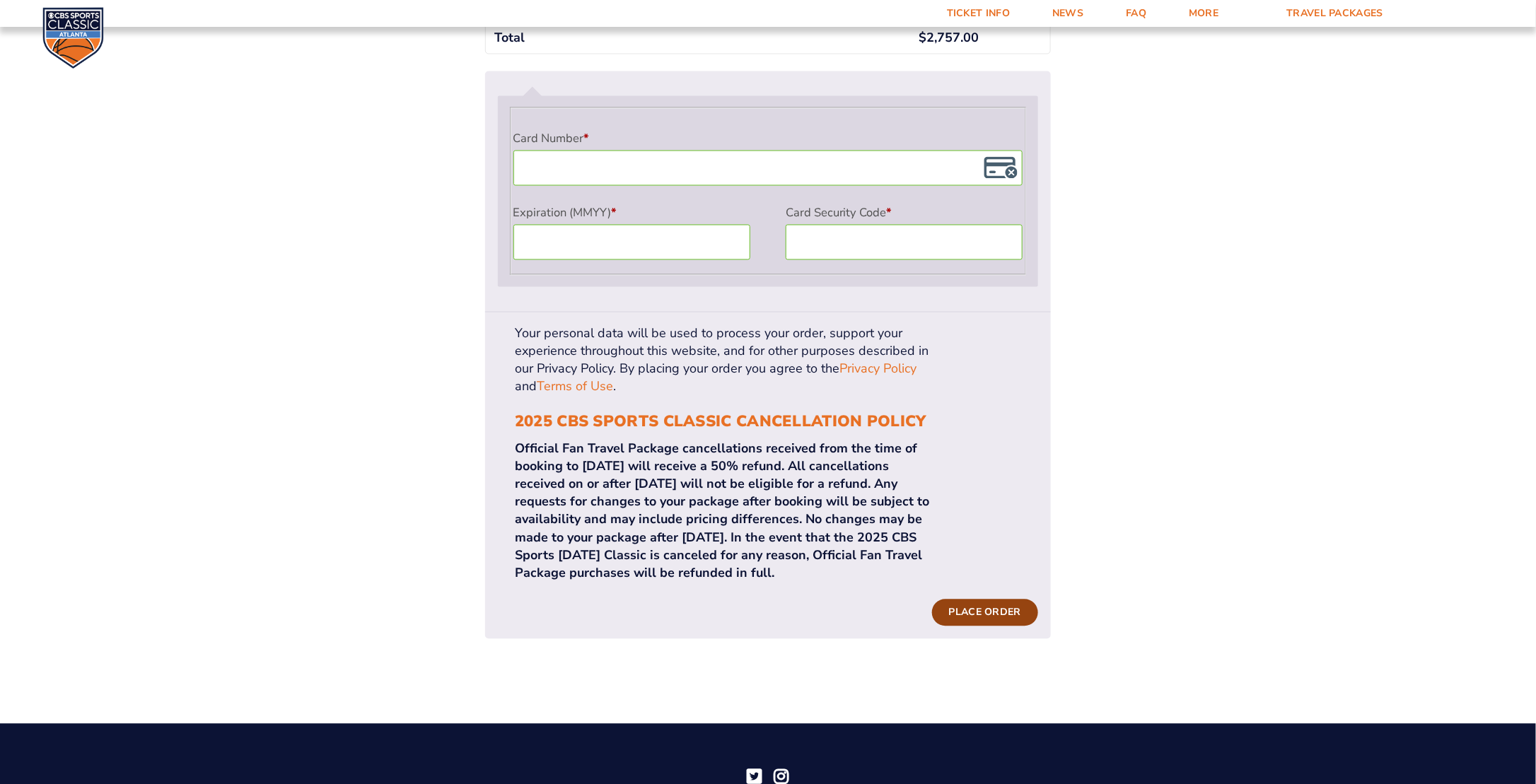
click at [962, 599] on button "Place order" at bounding box center [984, 613] width 106 height 27
